Goal: Task Accomplishment & Management: Use online tool/utility

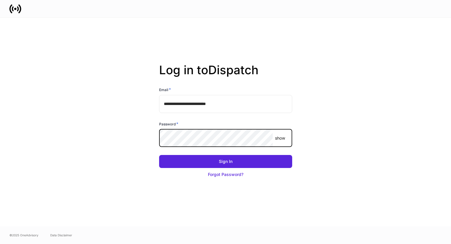
click at [0, 243] on com-1password-button at bounding box center [0, 244] width 0 height 0
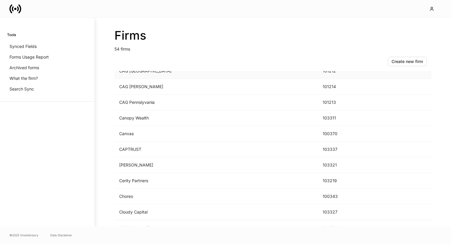
scroll to position [253, 0]
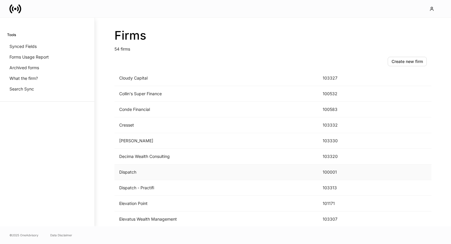
click at [166, 171] on td "Dispatch" at bounding box center [215, 172] width 203 height 16
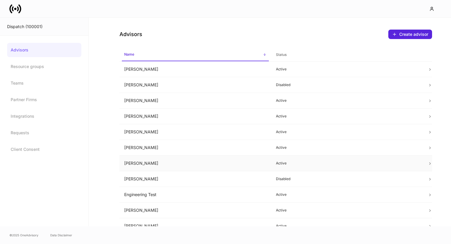
click at [244, 159] on td "[PERSON_NAME]" at bounding box center [195, 163] width 152 height 16
click at [173, 143] on td "[PERSON_NAME]" at bounding box center [195, 148] width 152 height 16
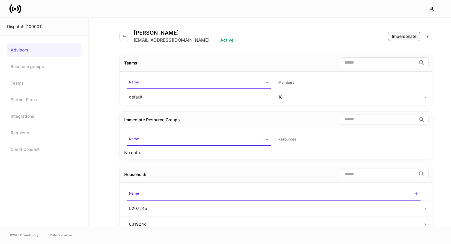
click at [392, 33] on button "Impersonate" at bounding box center [404, 36] width 32 height 9
